Goal: Task Accomplishment & Management: Use online tool/utility

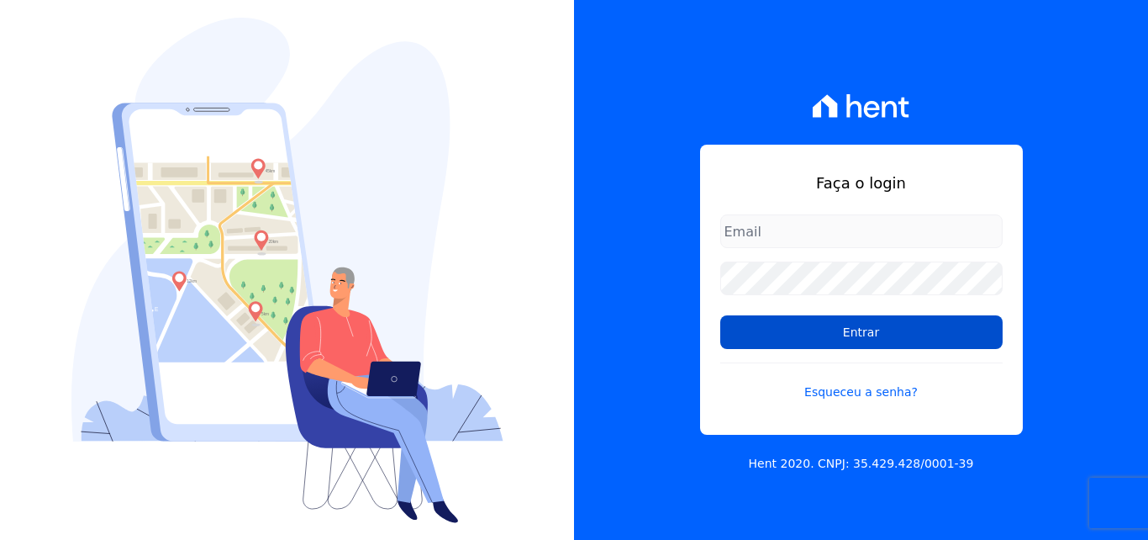
type input "[EMAIL_ADDRESS][DOMAIN_NAME]"
click at [831, 335] on input "Entrar" at bounding box center [861, 332] width 282 height 34
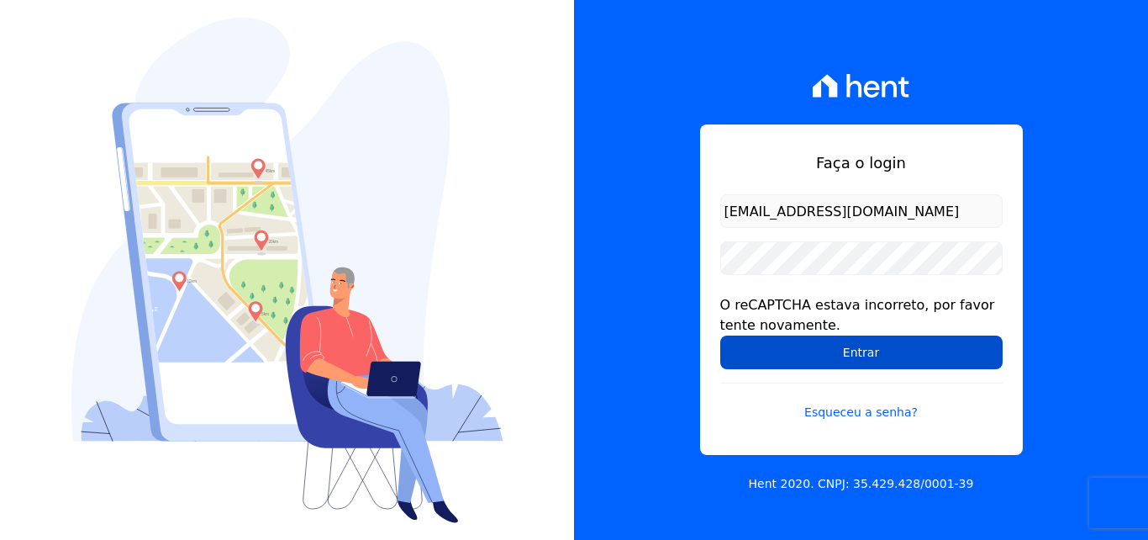
click at [875, 347] on input "Entrar" at bounding box center [861, 352] width 282 height 34
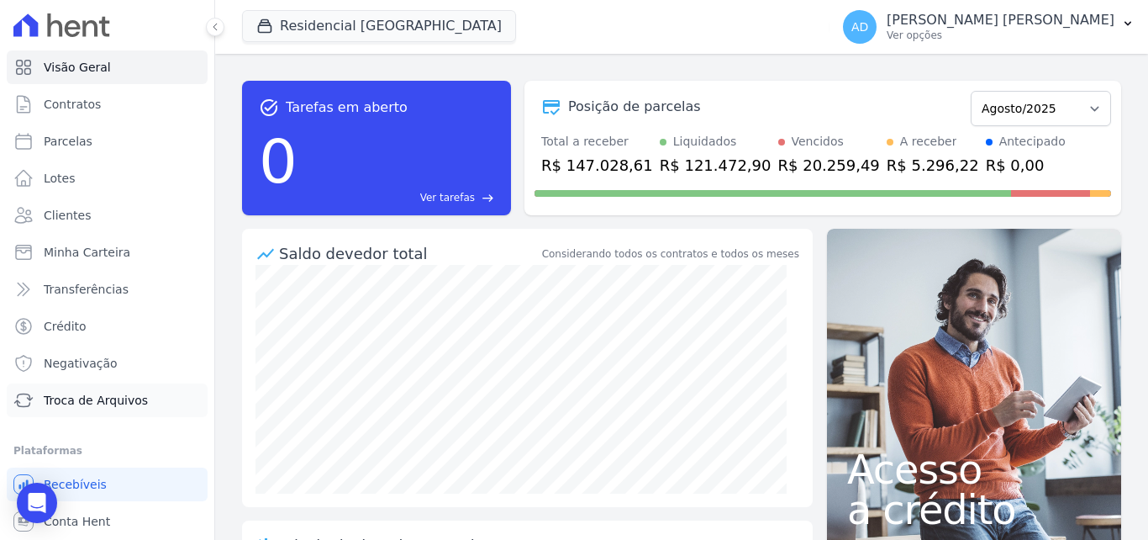
click at [80, 400] on span "Troca de Arquivos" at bounding box center [96, 400] width 104 height 17
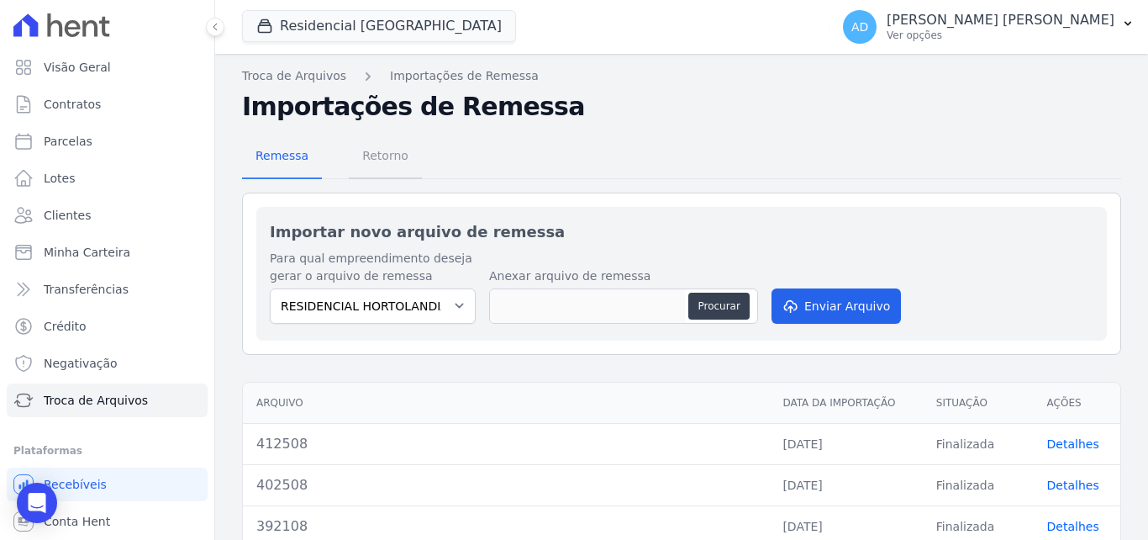
click at [360, 164] on span "Retorno" at bounding box center [385, 156] width 66 height 34
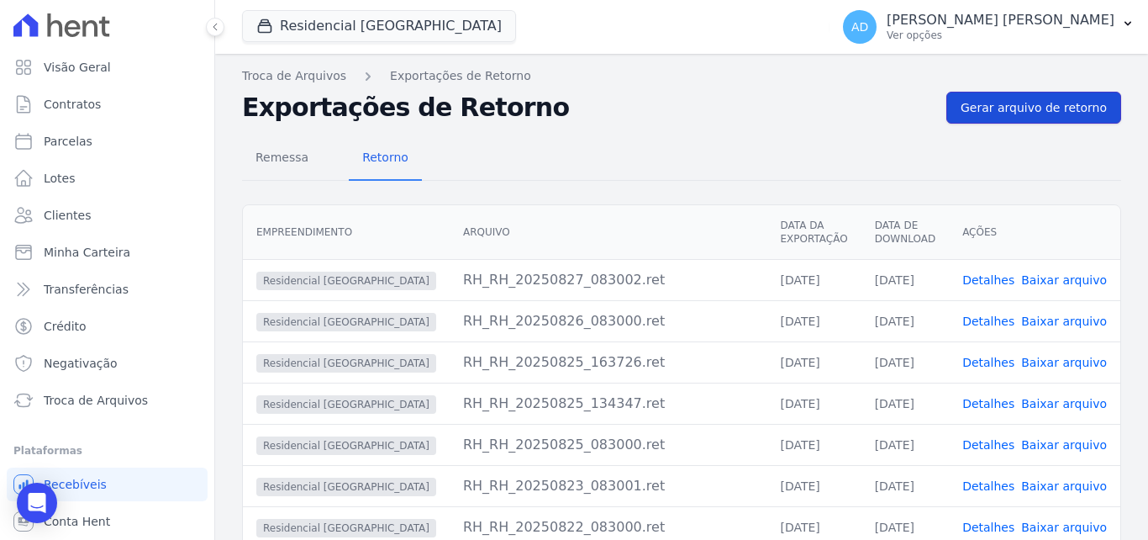
click at [1081, 97] on link "Gerar arquivo de retorno" at bounding box center [1033, 108] width 175 height 32
